Goal: Task Accomplishment & Management: Manage account settings

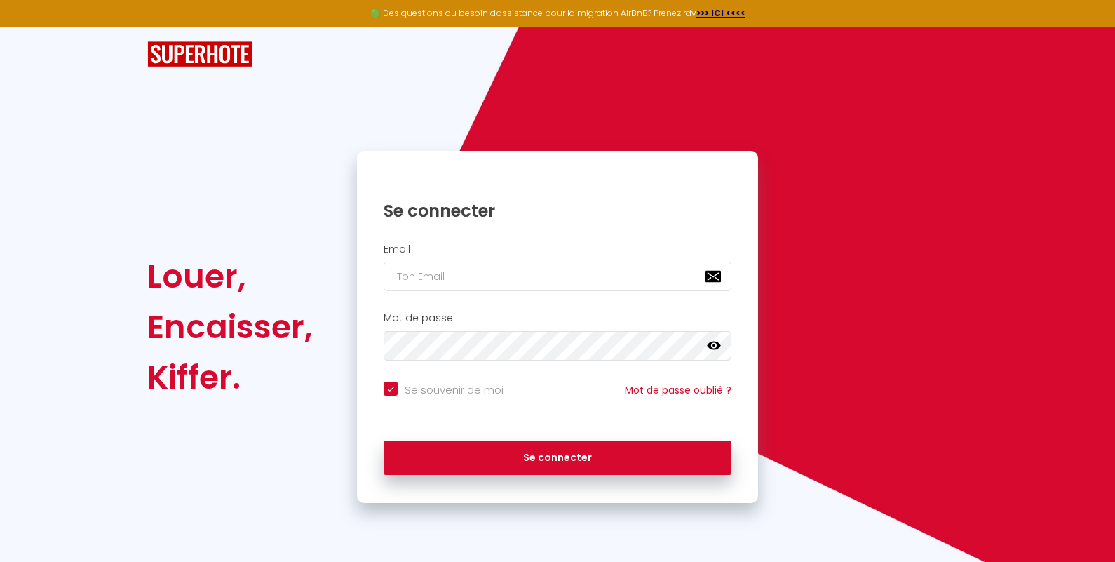
click at [454, 279] on input "email" at bounding box center [557, 275] width 348 height 29
type input "[PERSON_NAME][EMAIL_ADDRESS][DOMAIN_NAME]"
checkbox input "true"
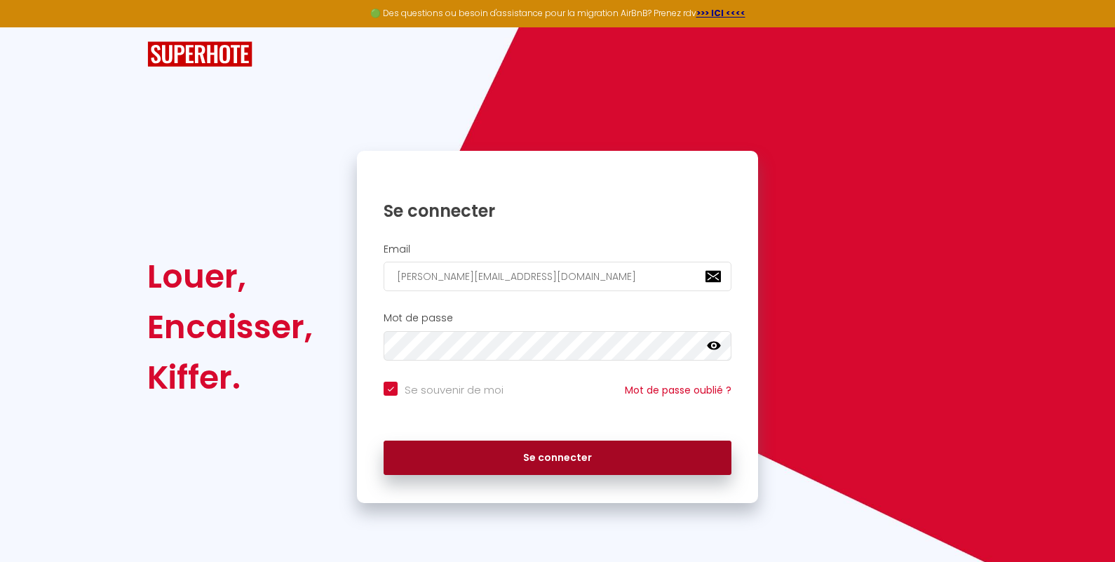
type input "[PERSON_NAME][EMAIL_ADDRESS][DOMAIN_NAME]"
click at [556, 451] on button "Se connecter" at bounding box center [557, 457] width 348 height 35
checkbox input "true"
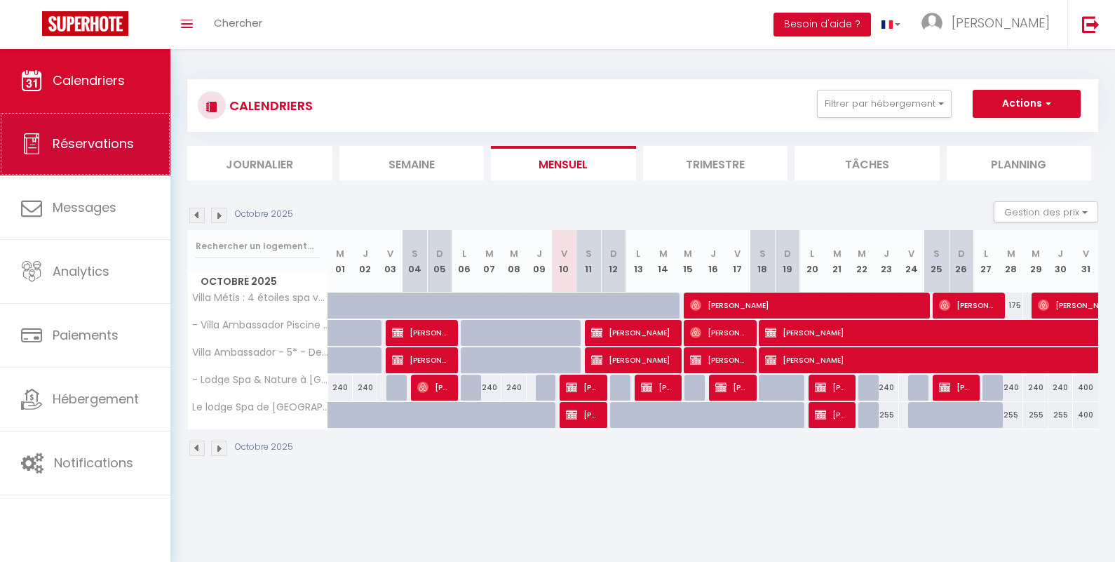
click at [97, 142] on span "Réservations" at bounding box center [93, 144] width 81 height 18
select select "not_cancelled"
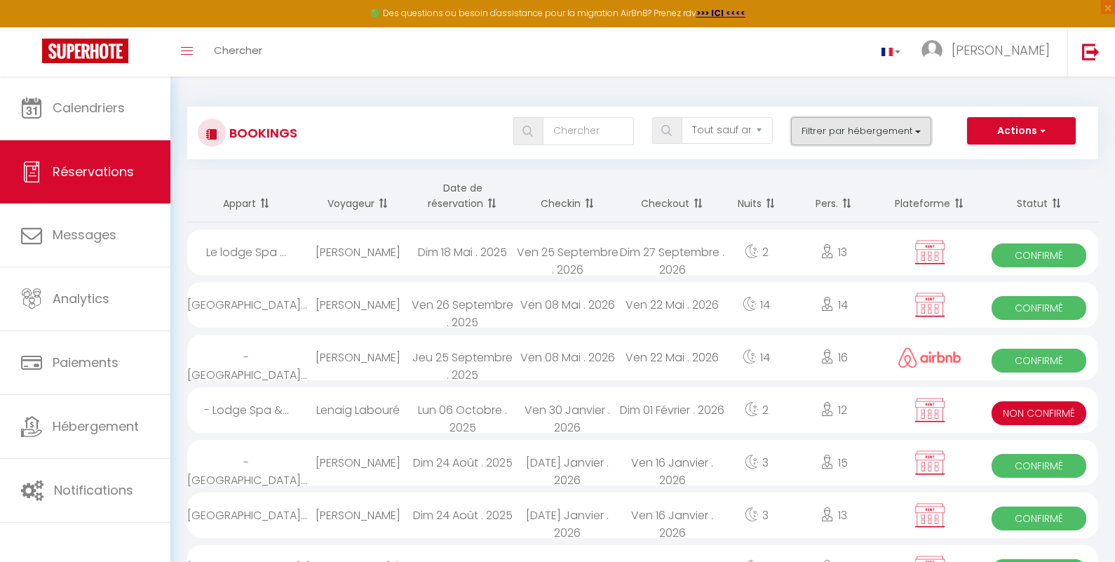
click at [848, 137] on button "Filtrer par hébergement" at bounding box center [861, 131] width 140 height 28
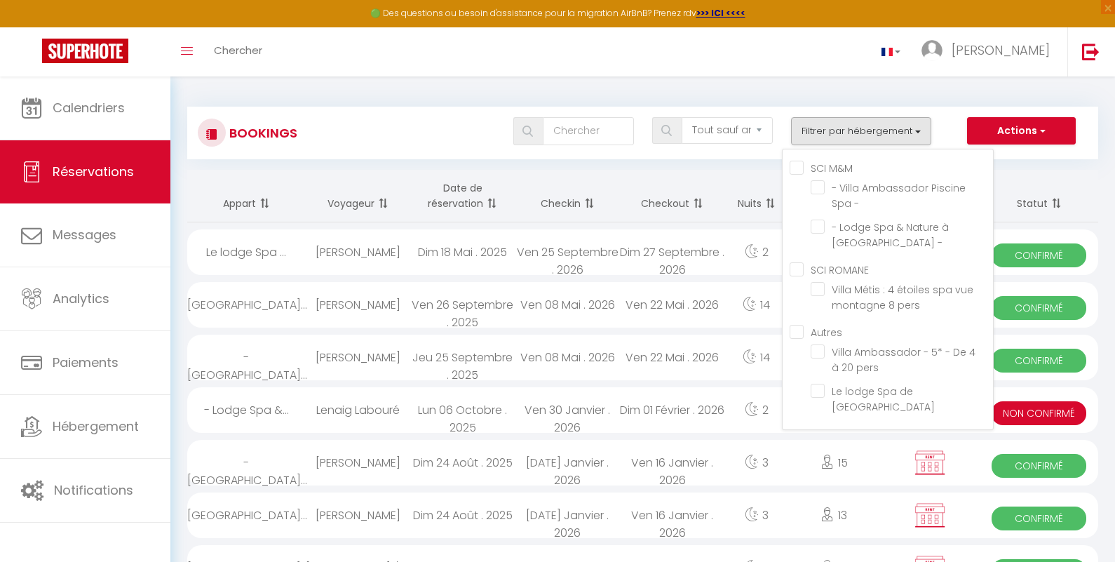
click at [801, 164] on M\&M "SCI M&M" at bounding box center [890, 167] width 203 height 14
checkbox M\&M "true"
checkbox input "true"
checkbox input "false"
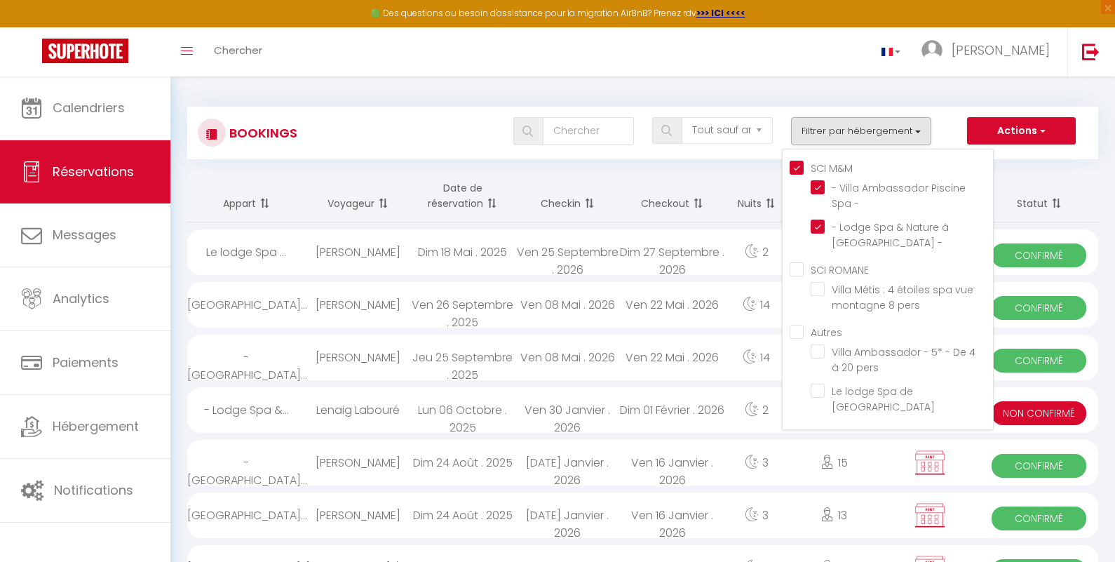
checkbox input "false"
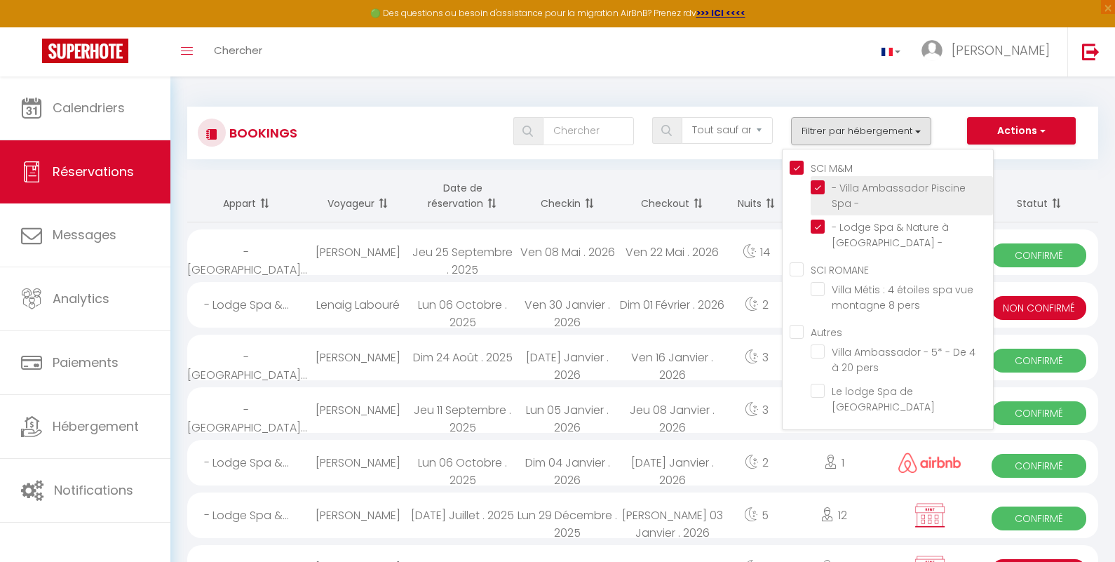
click at [821, 187] on input "- Villa Ambassador Piscine Spa -" at bounding box center [901, 187] width 182 height 14
checkbox input "false"
checkbox M\&M "false"
checkbox input "false"
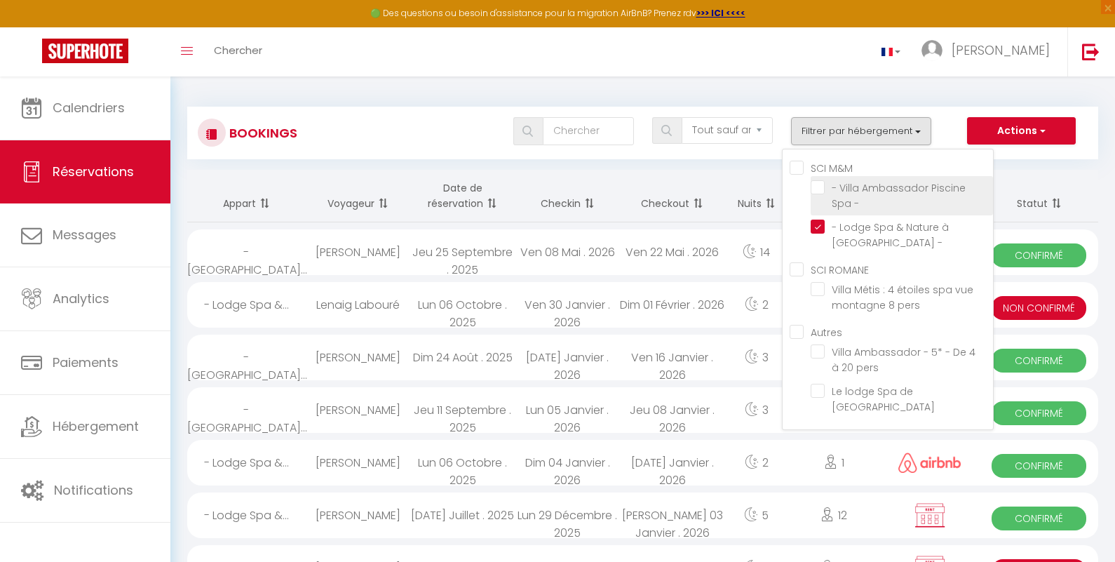
checkbox input "false"
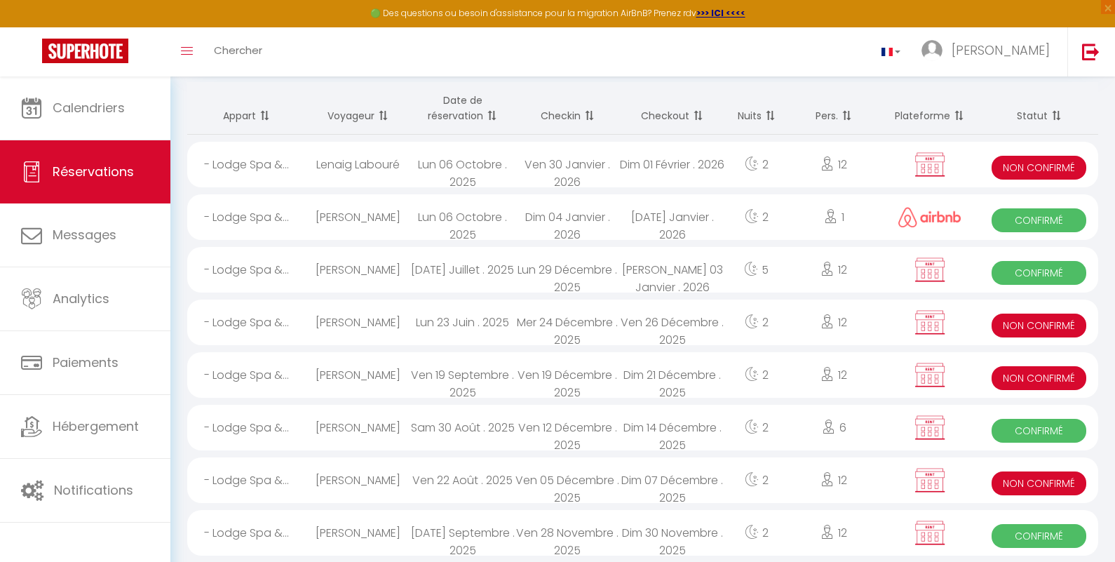
scroll to position [88, 0]
